Goal: Information Seeking & Learning: Learn about a topic

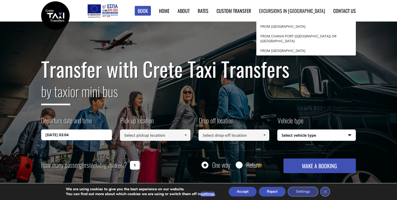
click at [312, 10] on link "Excursions in [GEOGRAPHIC_DATA]" at bounding box center [292, 10] width 66 height 7
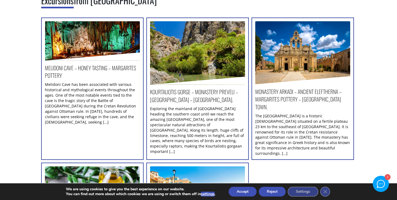
scroll to position [97, 0]
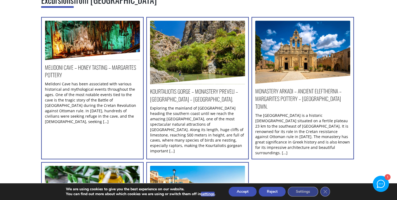
click at [241, 189] on button "Accept" at bounding box center [243, 192] width 28 height 10
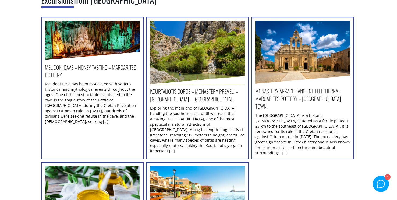
click at [288, 95] on h2 "Monastery Arkadi – Ancient Eleftherna – Margarites pottery – Rethymnon town." at bounding box center [302, 100] width 95 height 26
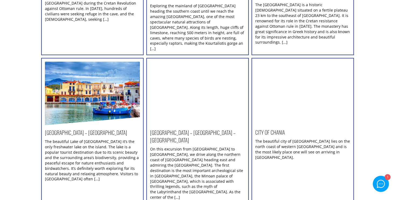
scroll to position [509, 0]
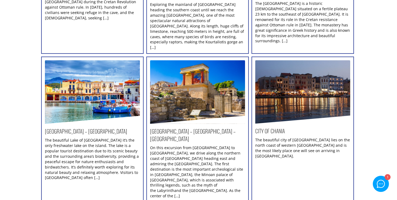
click at [298, 79] on img at bounding box center [302, 91] width 95 height 63
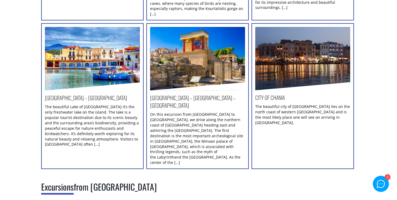
scroll to position [537, 0]
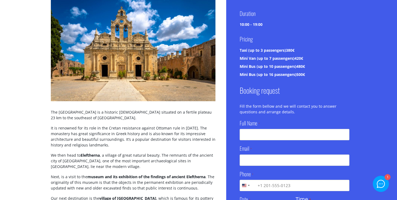
scroll to position [71, 0]
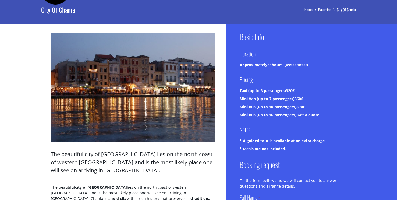
scroll to position [25, 0]
